Goal: Task Accomplishment & Management: Manage account settings

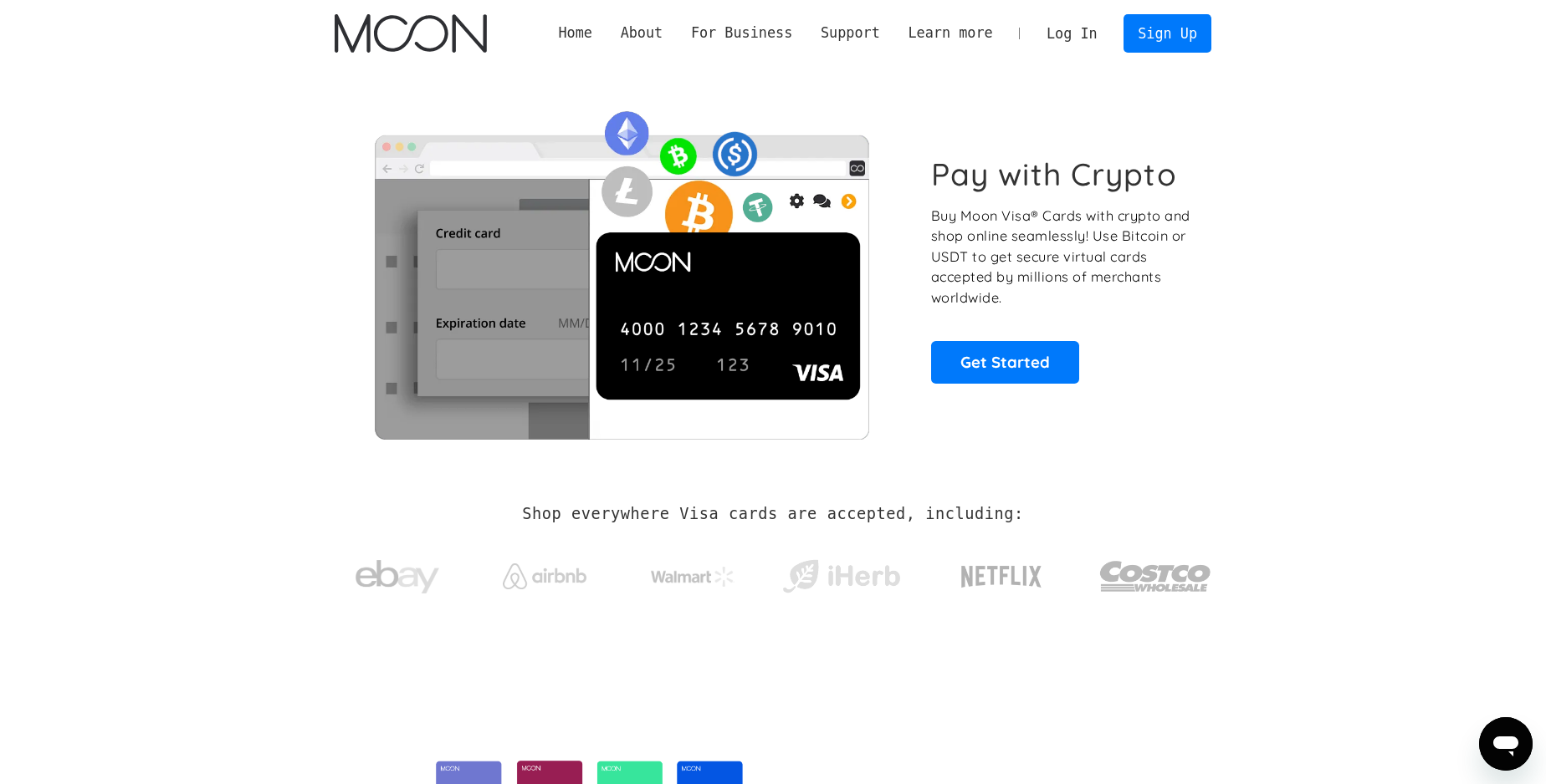
click at [1070, 35] on link "Log In" at bounding box center [1071, 34] width 79 height 37
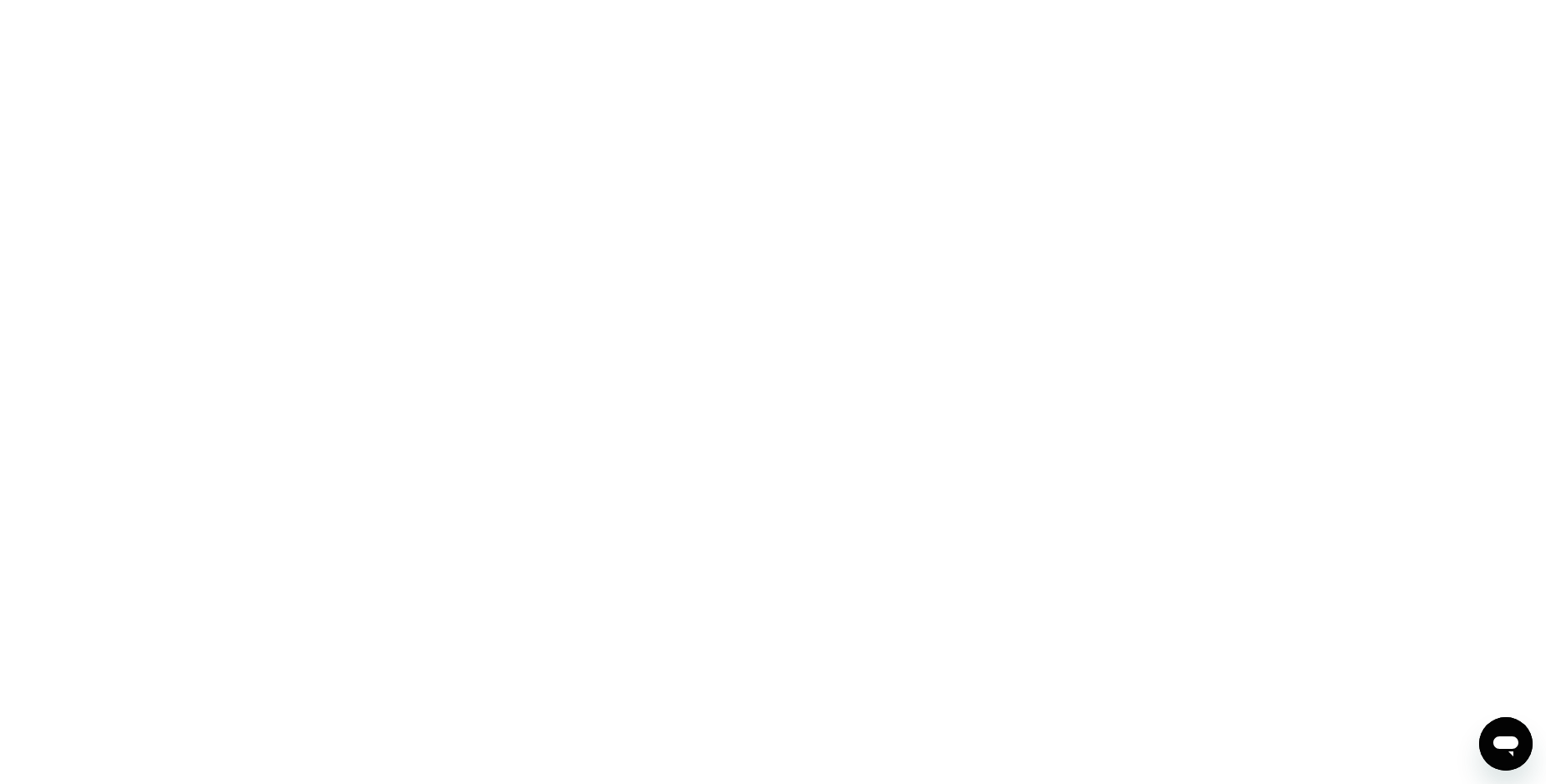
click at [1502, 747] on icon "Открыть окно обмена сообщениями" at bounding box center [1505, 746] width 25 height 20
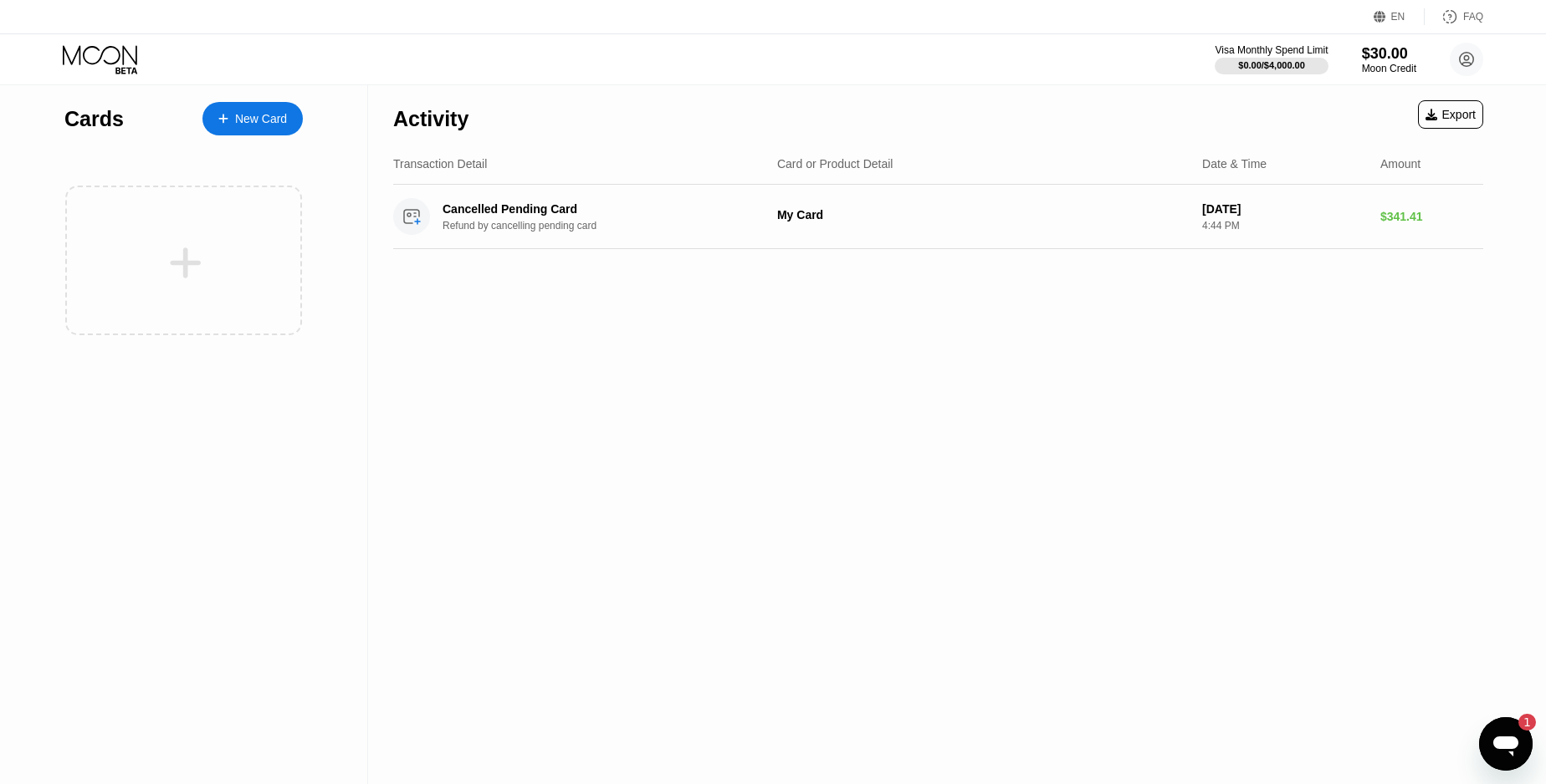
click at [1496, 748] on icon "Открыть окно обмена сообщениями, 1 непрочитанное сообщение" at bounding box center [1505, 743] width 30 height 30
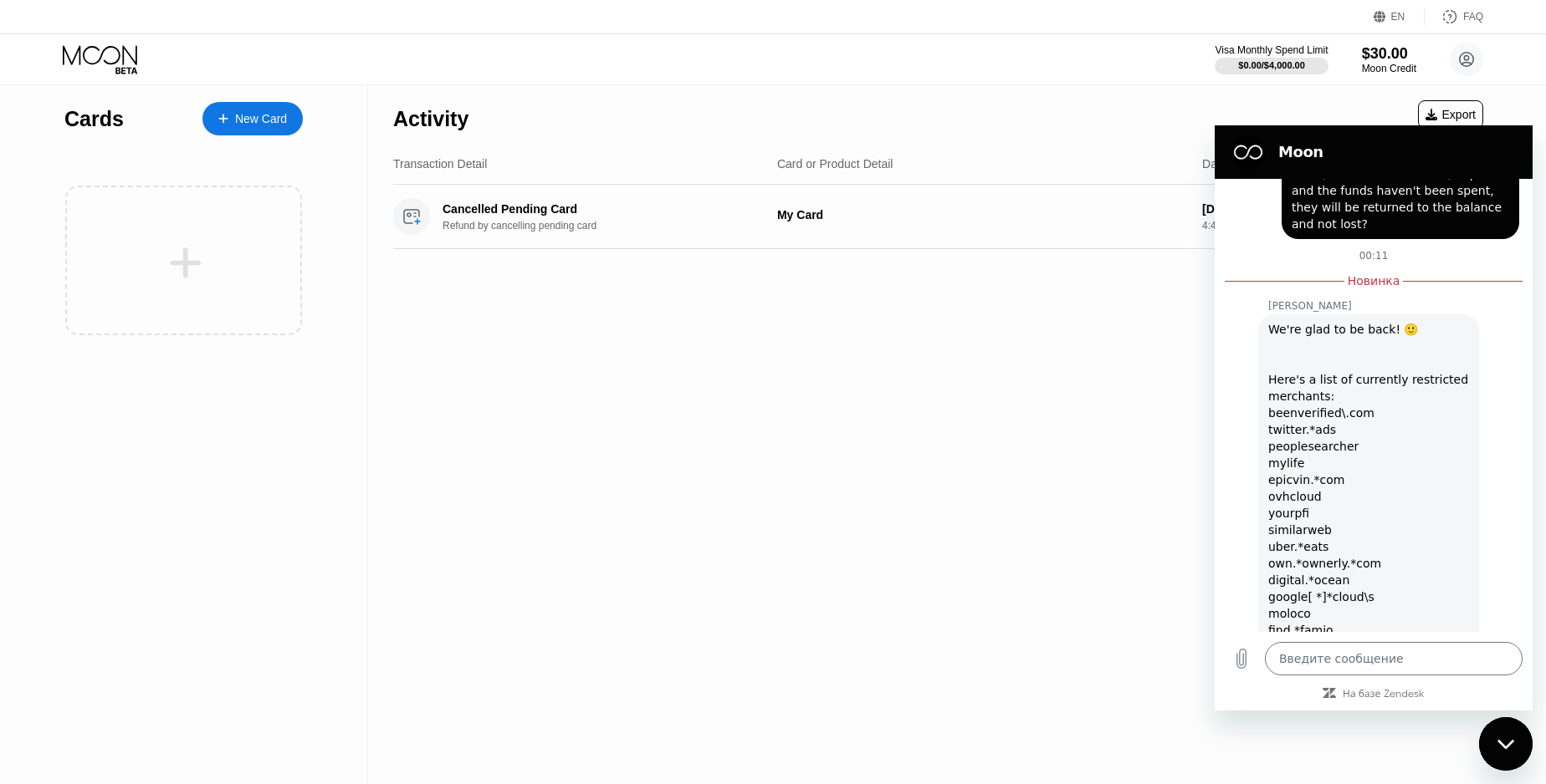
scroll to position [665, 0]
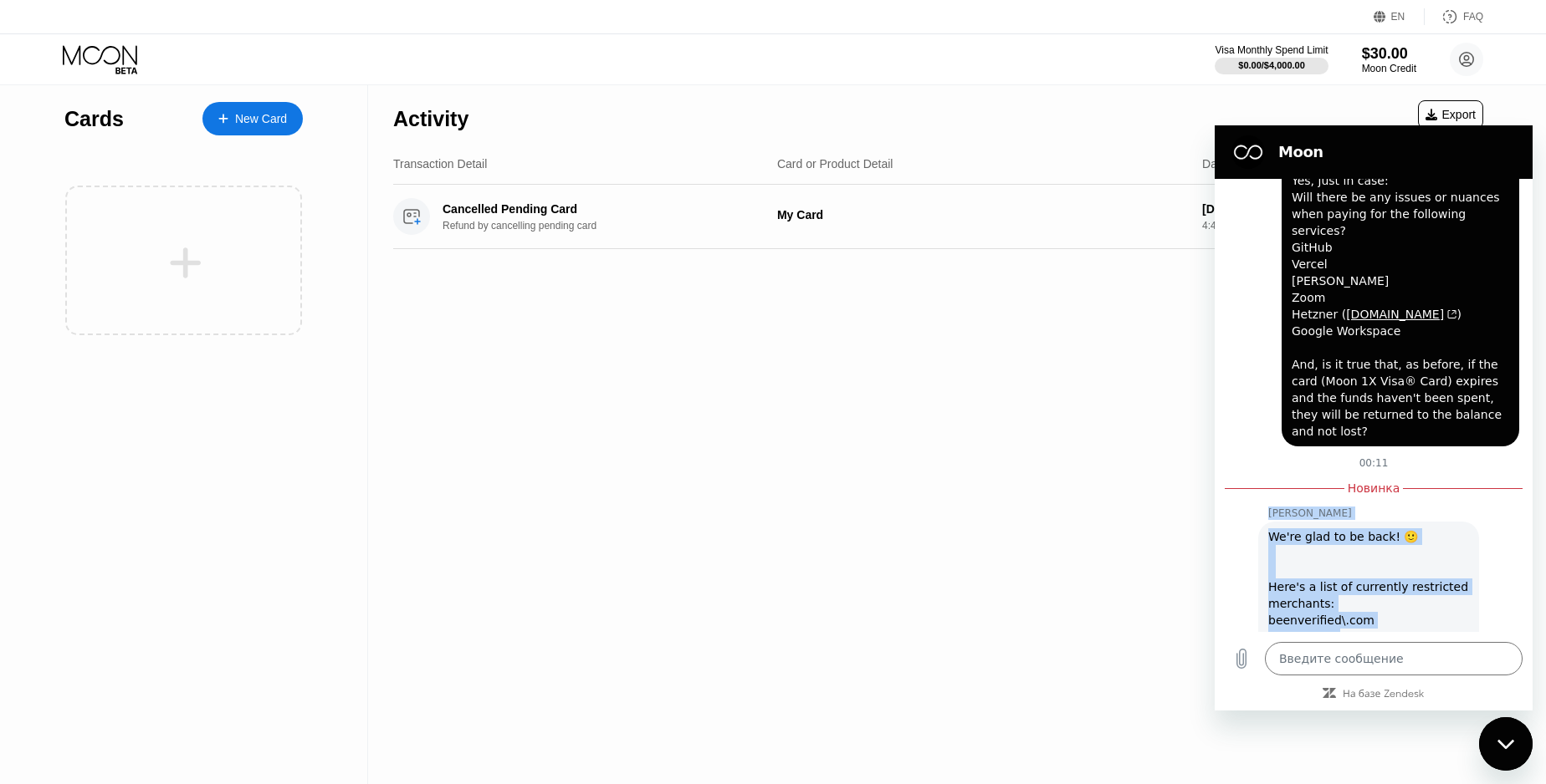
drag, startPoint x: 1376, startPoint y: 613, endPoint x: 1270, endPoint y: 462, distance: 184.5
click at [1270, 462] on div "18 сентября в 17:33 Moon - [DOMAIN_NAME] Moon - [DOMAIN_NAME] говорит: Hi there…" at bounding box center [1373, 406] width 318 height 453
copy div "[PERSON_NAME] [PERSON_NAME] говорит: We're glad to be back! 🙂 Here's a list of …"
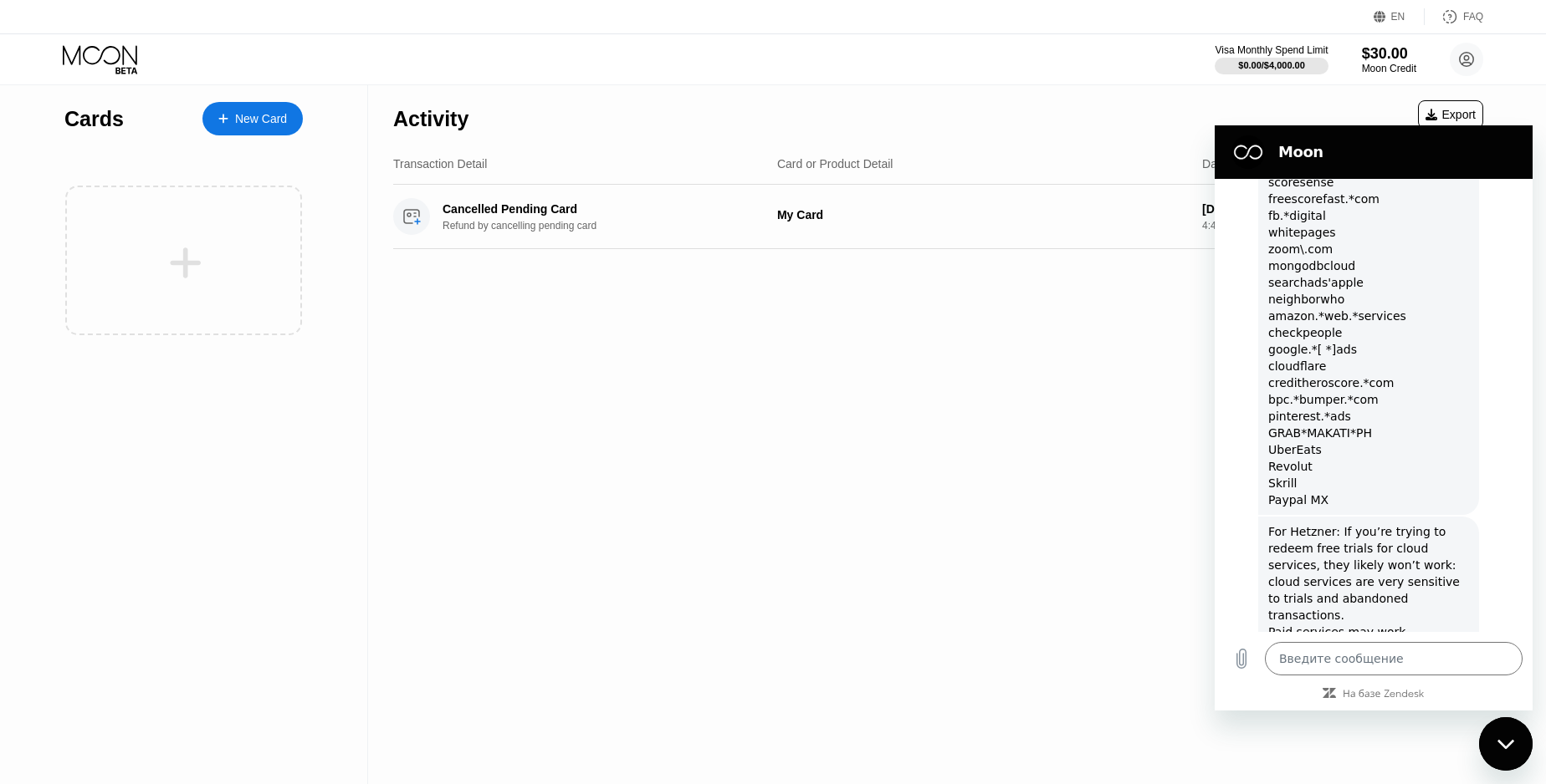
scroll to position [2056, 0]
